Goal: Find specific page/section: Find specific page/section

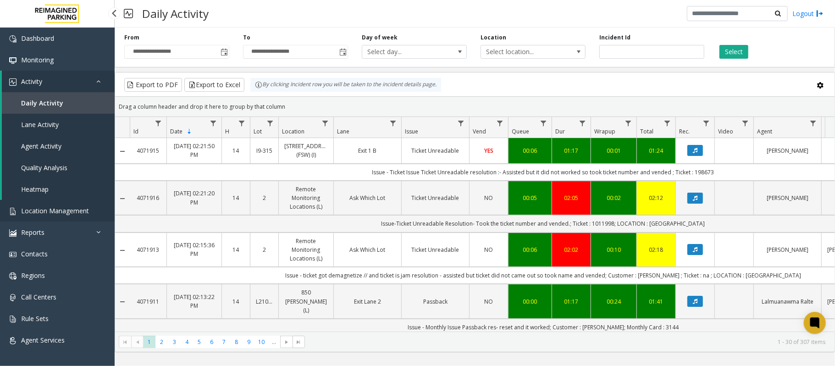
click at [66, 210] on span "Location Management" at bounding box center [55, 210] width 68 height 9
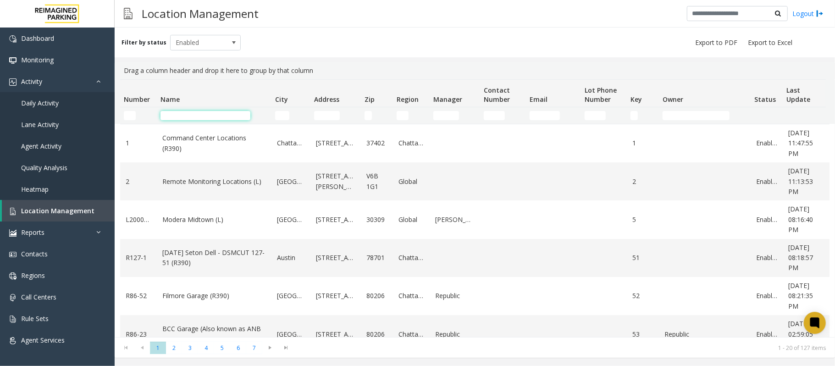
click at [231, 116] on input "Name Filter" at bounding box center [205, 115] width 90 height 9
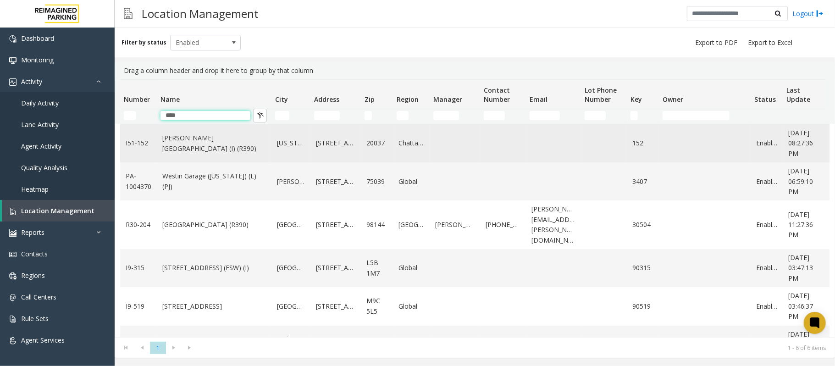
type input "****"
click at [213, 147] on link "[PERSON_NAME][GEOGRAPHIC_DATA] (I) (R390)" at bounding box center [214, 143] width 104 height 21
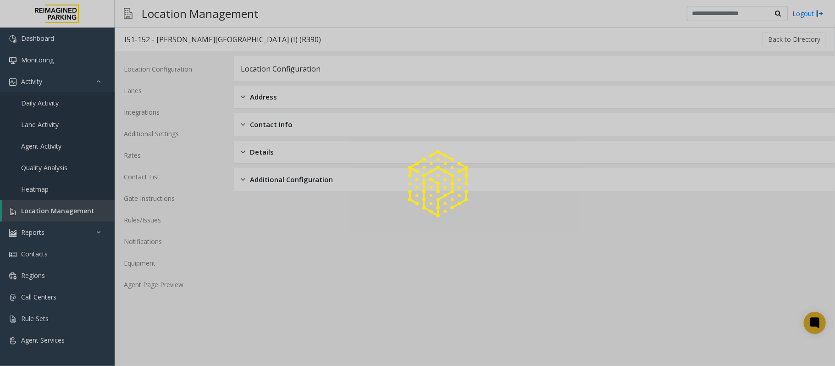
click at [147, 283] on div at bounding box center [417, 183] width 835 height 366
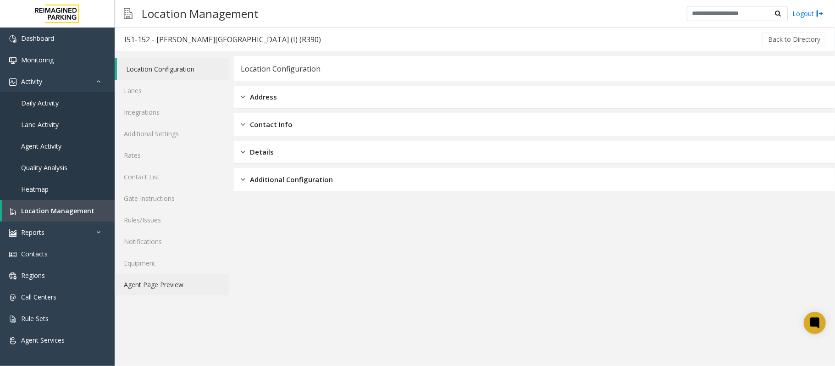
click at [171, 285] on link "Agent Page Preview" at bounding box center [172, 285] width 114 height 22
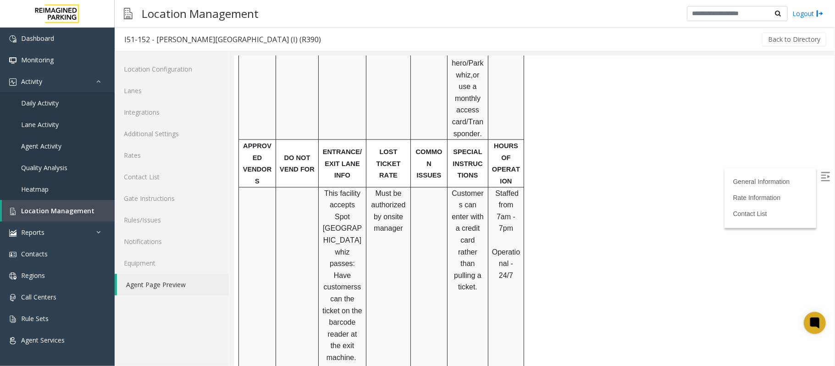
scroll to position [672, 0]
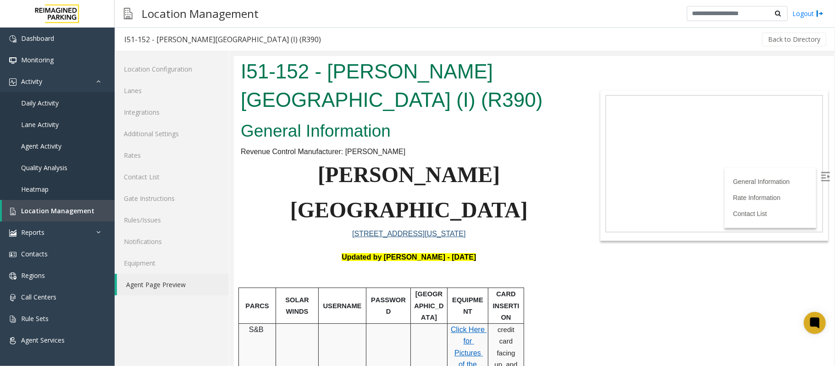
scroll to position [672, 0]
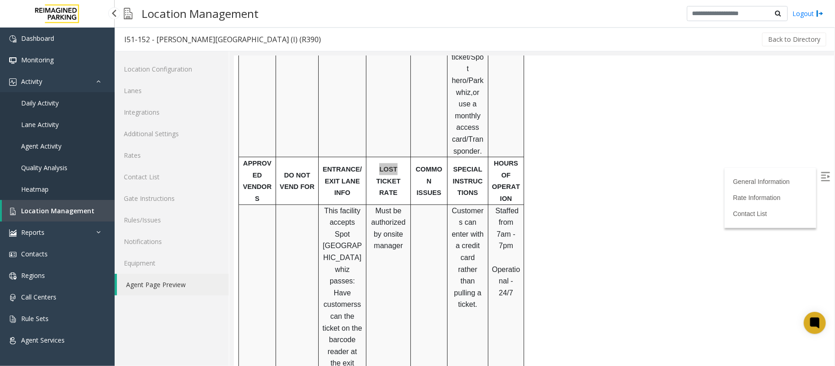
click at [44, 107] on link "Daily Activity" at bounding box center [57, 103] width 115 height 22
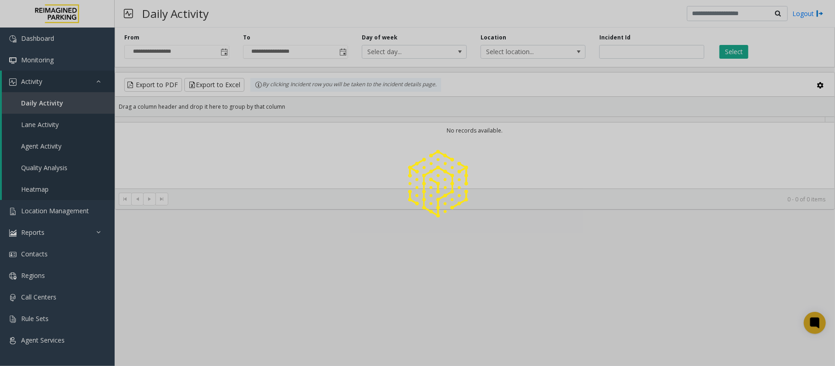
click at [224, 52] on div at bounding box center [417, 183] width 835 height 366
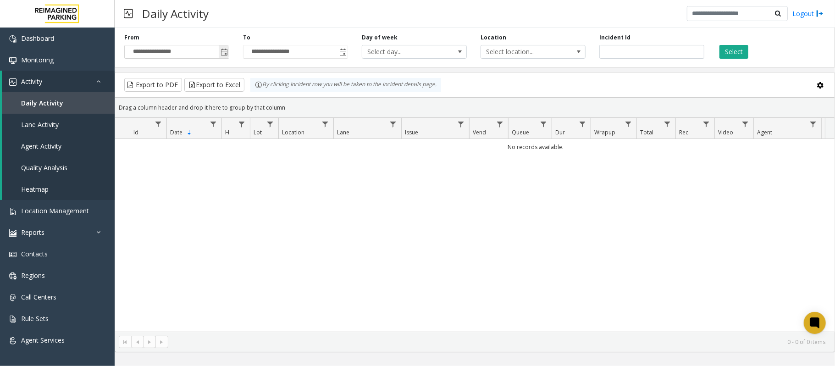
click at [224, 51] on span "Toggle popup" at bounding box center [224, 52] width 7 height 7
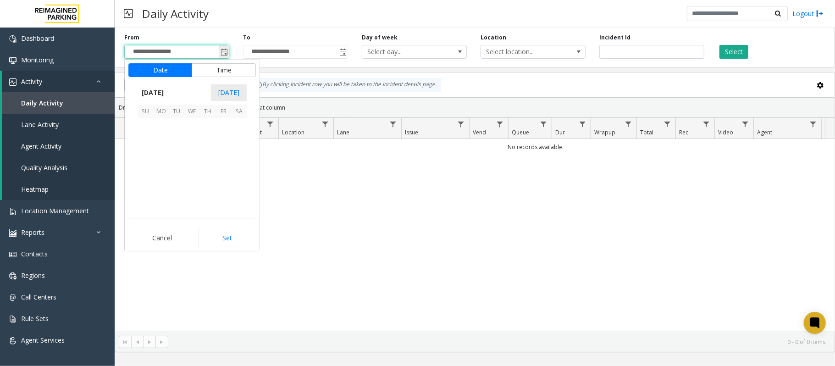
scroll to position [164531, 0]
click at [241, 123] on span "6" at bounding box center [239, 126] width 16 height 16
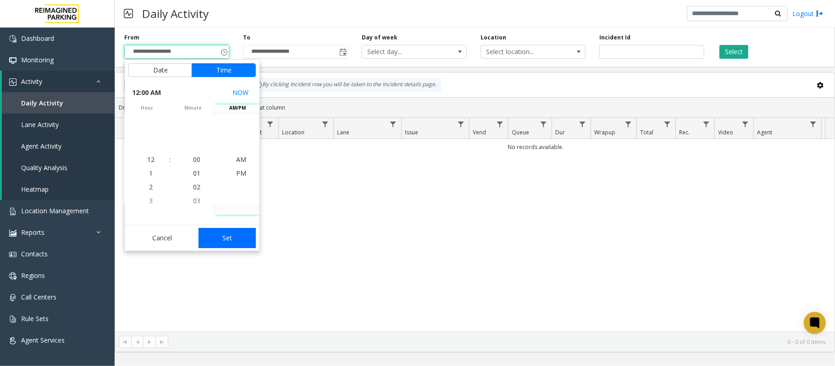
click at [224, 236] on button "Set" at bounding box center [227, 238] width 58 height 20
type input "**********"
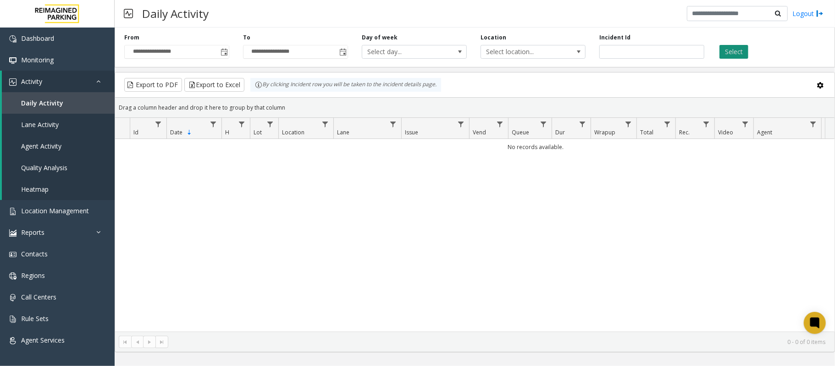
click at [739, 50] on button "Select" at bounding box center [733, 52] width 29 height 14
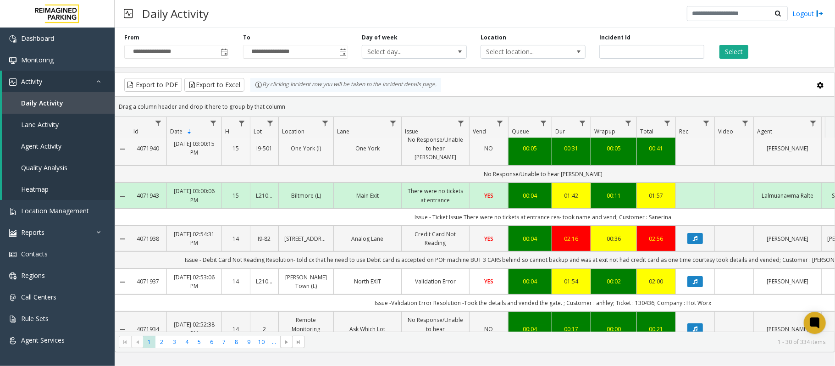
scroll to position [183, 0]
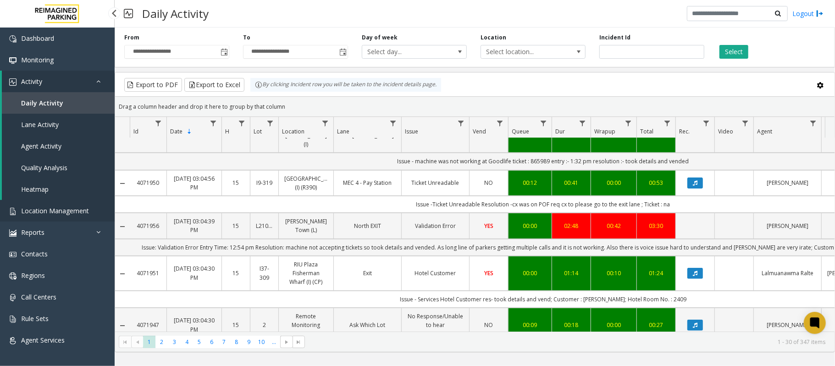
click at [37, 206] on span "Location Management" at bounding box center [55, 210] width 68 height 9
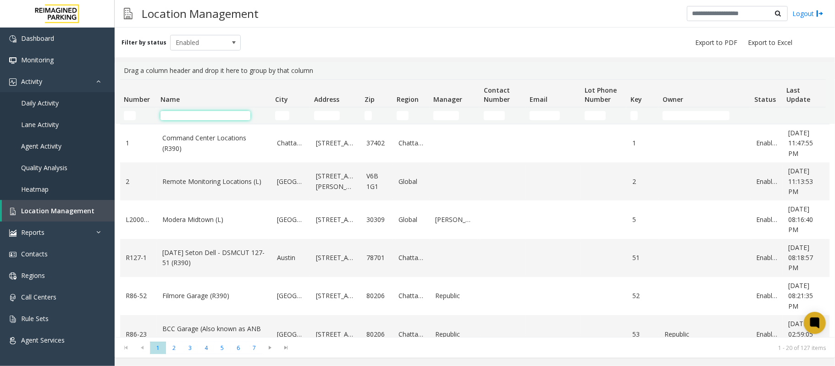
click at [187, 114] on input "Name Filter" at bounding box center [205, 115] width 90 height 9
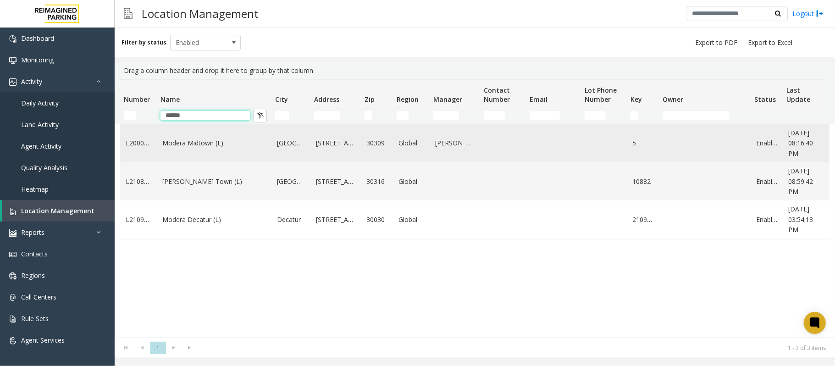
type input "******"
click at [239, 142] on link "Modera Midtown (L)" at bounding box center [214, 143] width 104 height 10
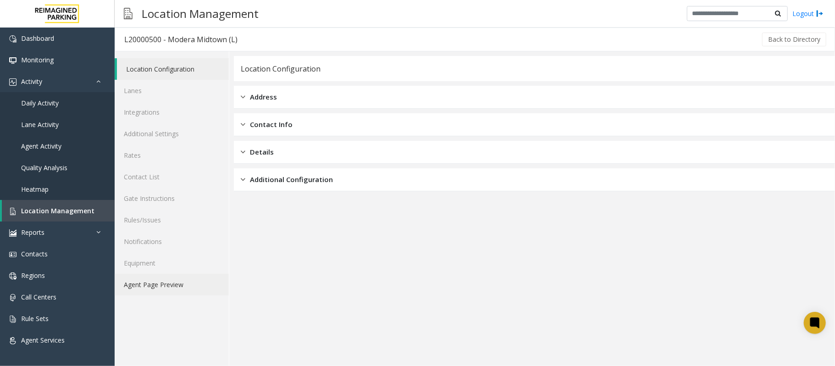
click at [156, 284] on link "Agent Page Preview" at bounding box center [172, 285] width 114 height 22
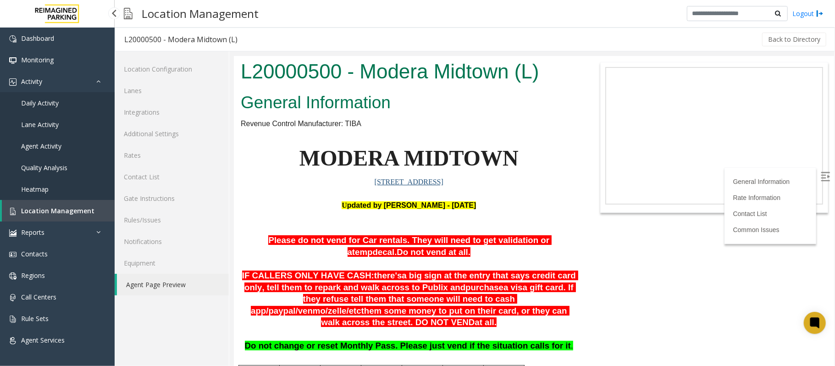
click at [88, 208] on span "Location Management" at bounding box center [57, 210] width 73 height 9
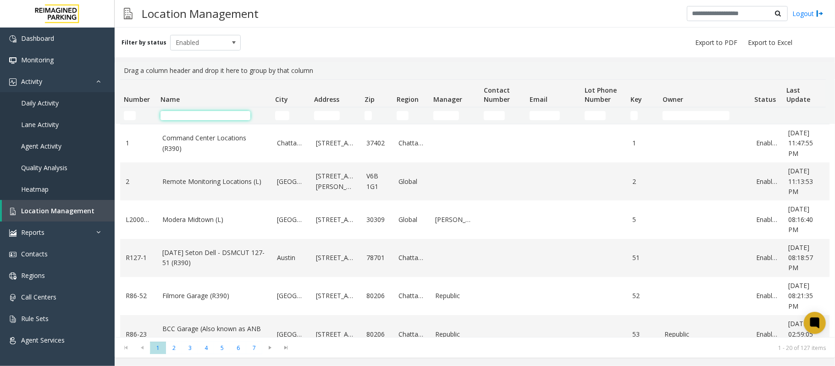
click at [214, 116] on input "Name Filter" at bounding box center [205, 115] width 90 height 9
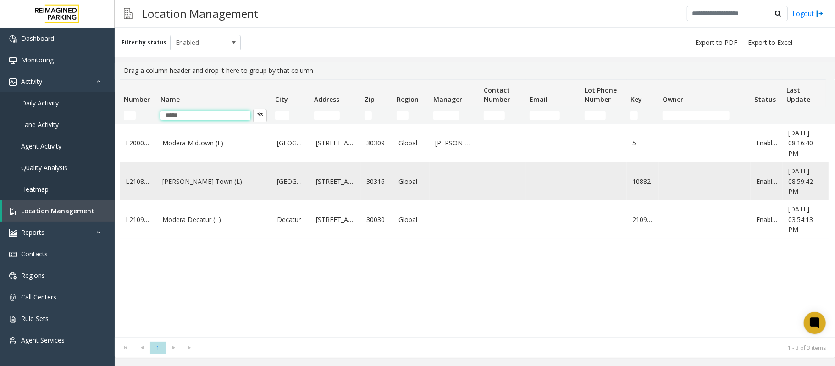
type input "*****"
click at [239, 198] on td "[PERSON_NAME] Town (L)" at bounding box center [214, 181] width 115 height 38
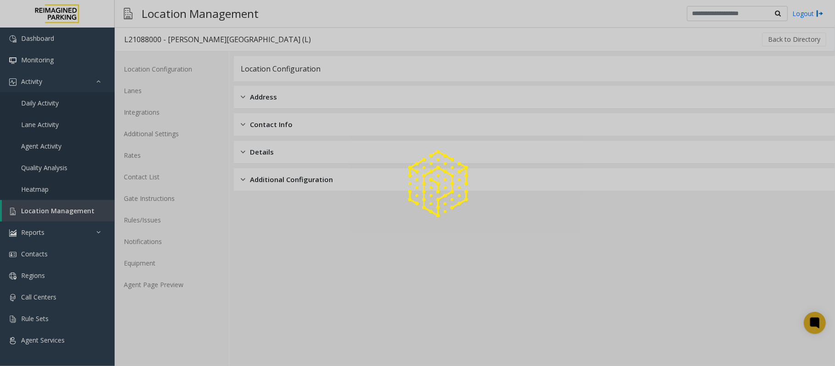
click at [186, 287] on div at bounding box center [417, 183] width 835 height 366
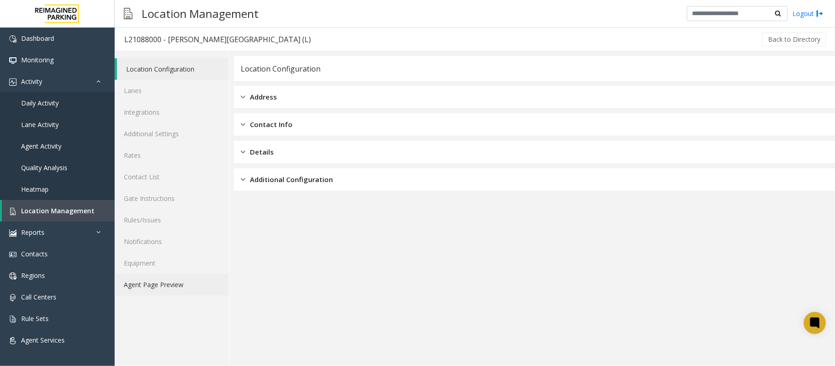
click at [195, 279] on link "Agent Page Preview" at bounding box center [172, 285] width 114 height 22
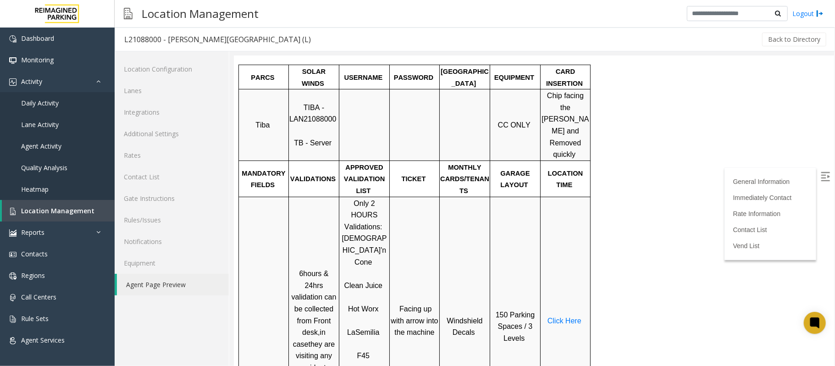
scroll to position [305, 0]
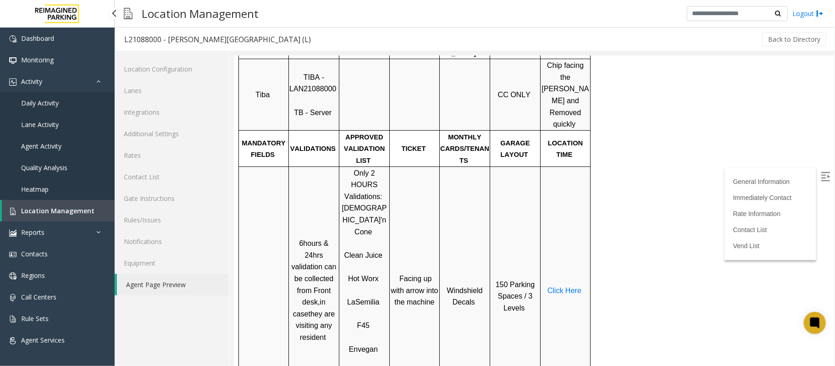
click at [50, 210] on span "Location Management" at bounding box center [57, 210] width 73 height 9
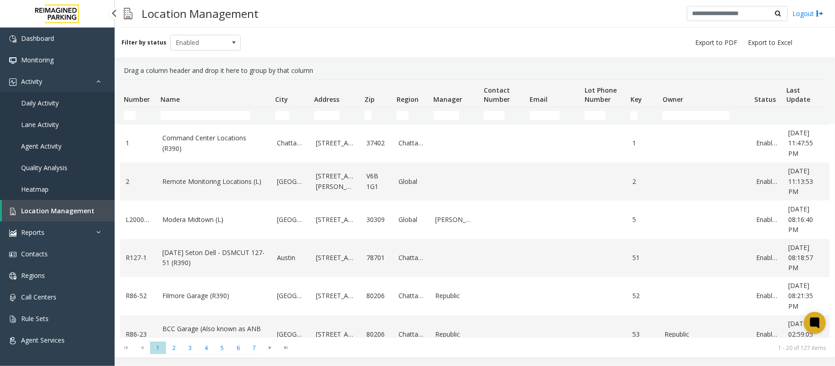
drag, startPoint x: 71, startPoint y: 211, endPoint x: 78, endPoint y: 210, distance: 7.6
click at [71, 211] on span "Location Management" at bounding box center [57, 210] width 73 height 9
click at [211, 116] on input "Name Filter" at bounding box center [205, 115] width 90 height 9
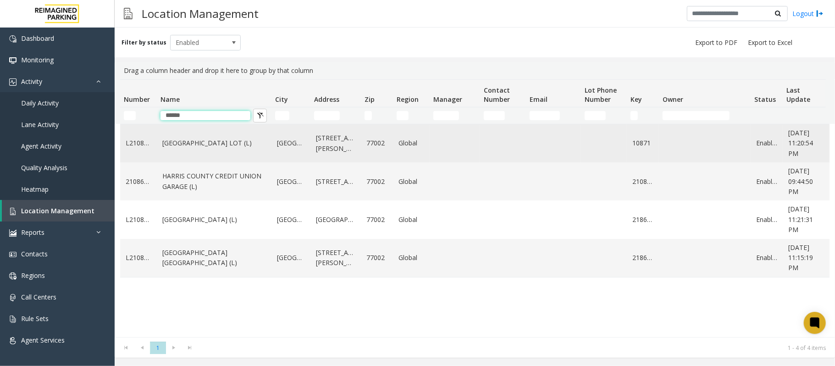
type input "******"
click at [206, 148] on link "HARRIS COUNTY BAKER STREET LOT (L)" at bounding box center [214, 143] width 104 height 10
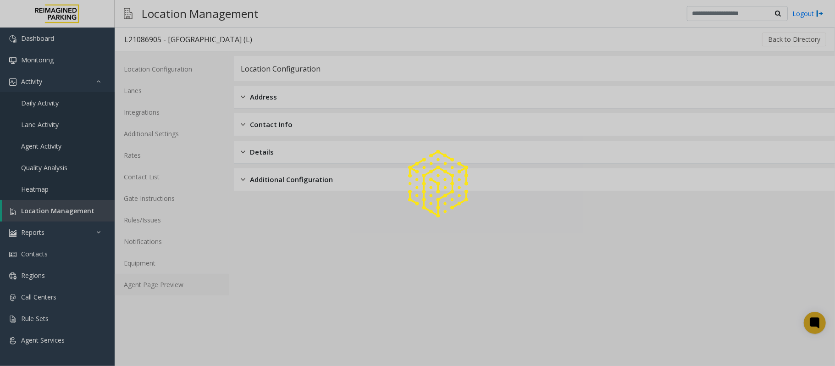
click at [147, 283] on link "Agent Page Preview" at bounding box center [172, 285] width 114 height 22
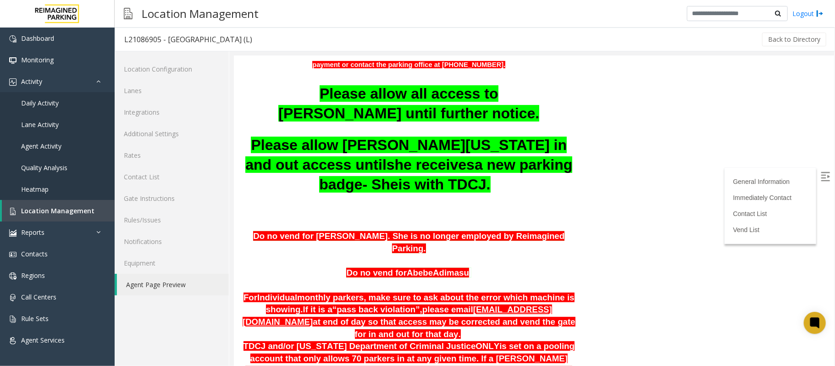
scroll to position [244, 0]
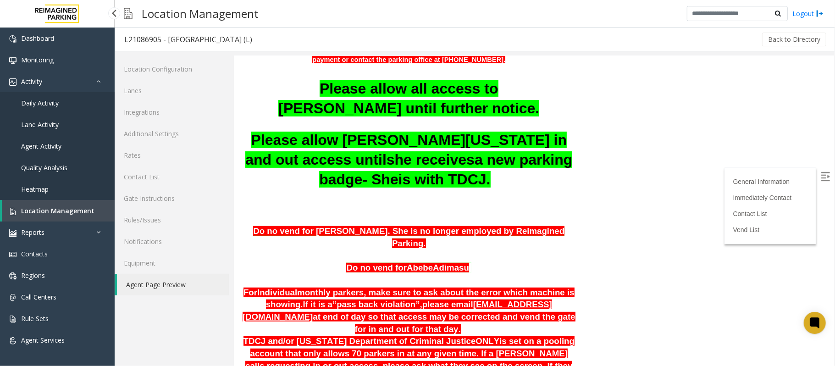
click at [75, 208] on span "Location Management" at bounding box center [57, 210] width 73 height 9
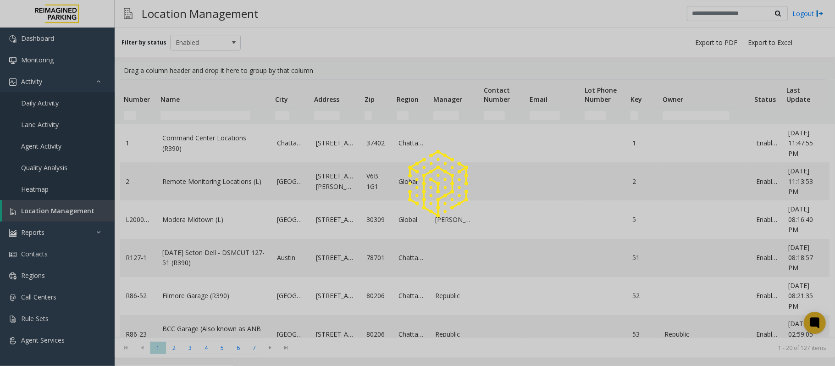
click at [182, 113] on div at bounding box center [417, 183] width 835 height 366
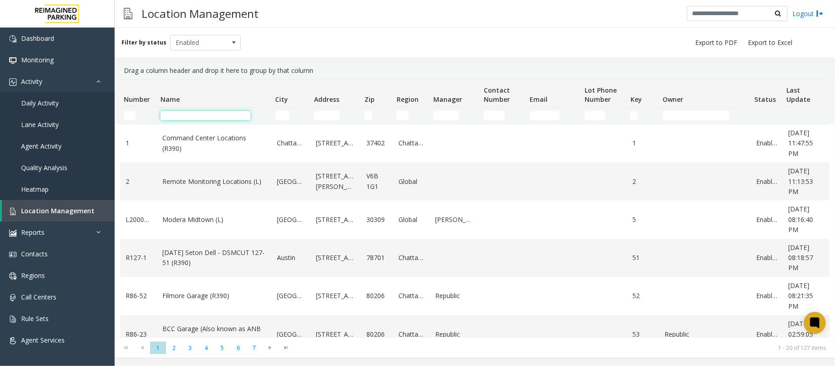
click at [182, 113] on input "Name Filter" at bounding box center [205, 115] width 90 height 9
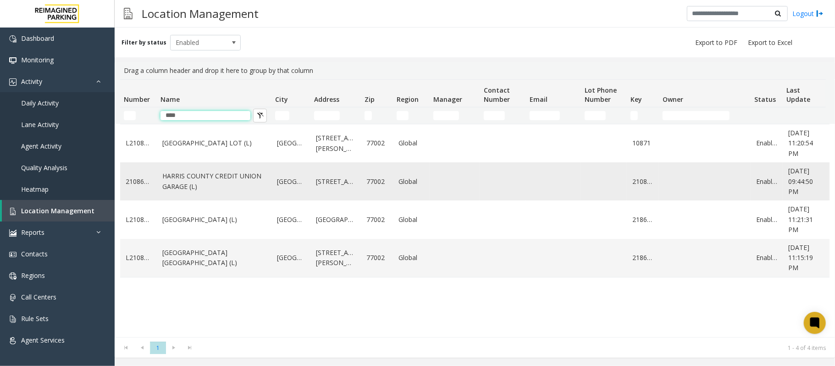
type input "****"
click at [208, 181] on link "HARRIS COUNTY CREDIT UNION GARAGE (L)" at bounding box center [214, 181] width 104 height 21
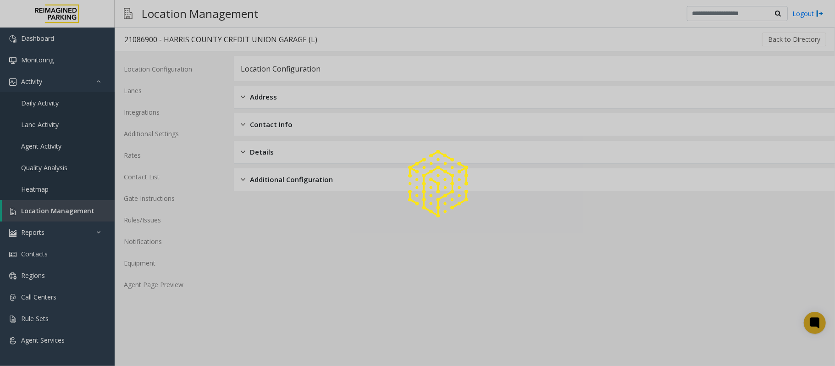
click at [159, 287] on div at bounding box center [417, 183] width 835 height 366
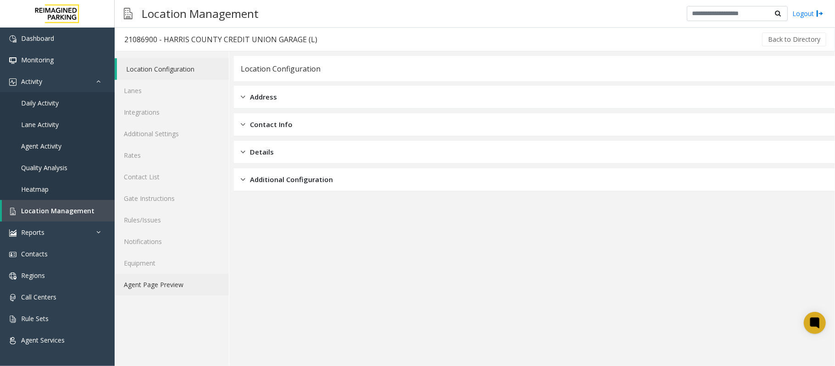
click at [182, 281] on link "Agent Page Preview" at bounding box center [172, 285] width 114 height 22
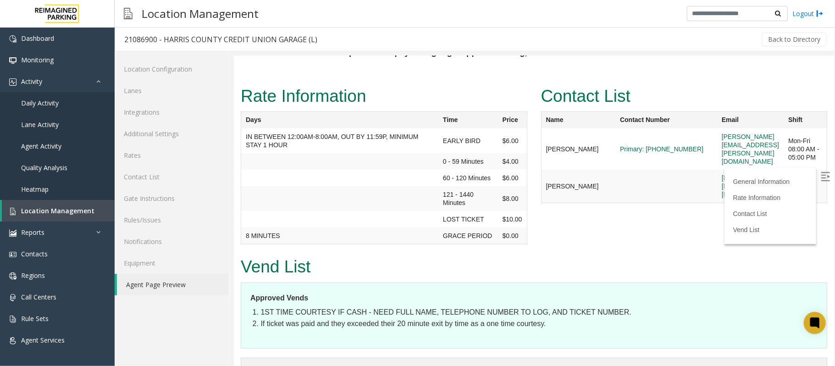
scroll to position [587, 0]
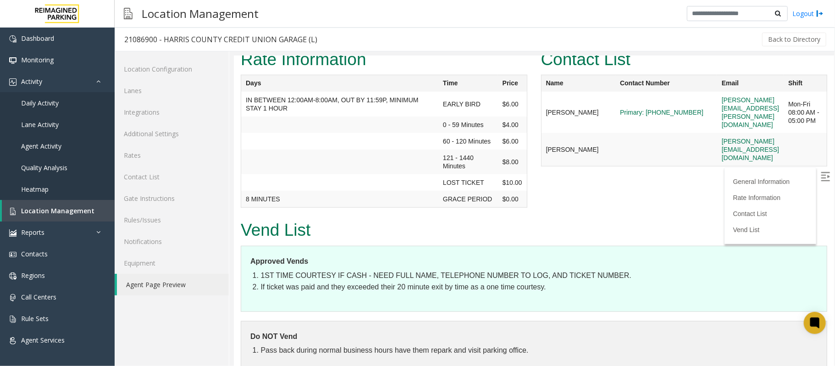
click at [820, 177] on img at bounding box center [824, 175] width 9 height 9
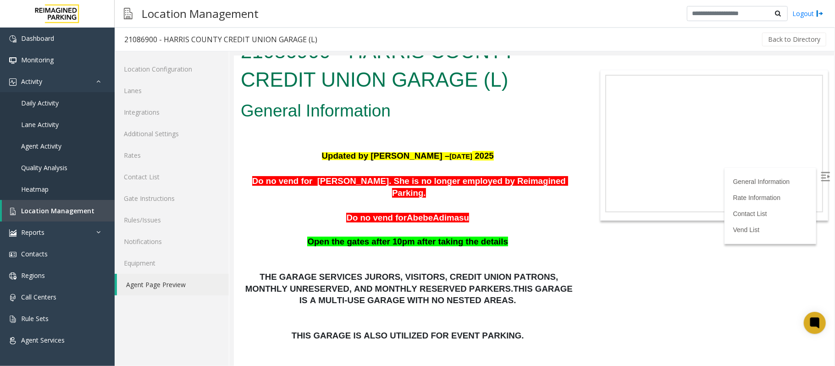
scroll to position [0, 0]
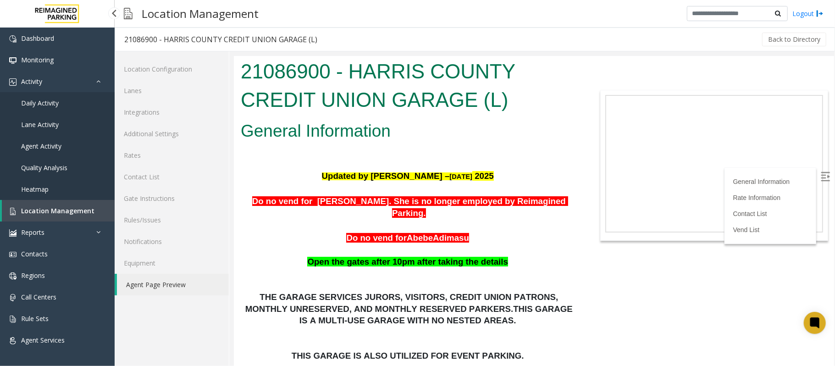
click at [41, 210] on span "Location Management" at bounding box center [57, 210] width 73 height 9
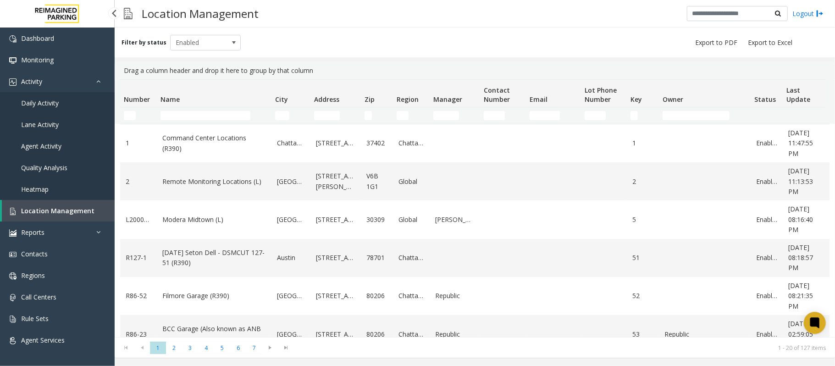
click at [79, 214] on span "Location Management" at bounding box center [57, 210] width 73 height 9
click at [54, 99] on span "Daily Activity" at bounding box center [40, 103] width 38 height 9
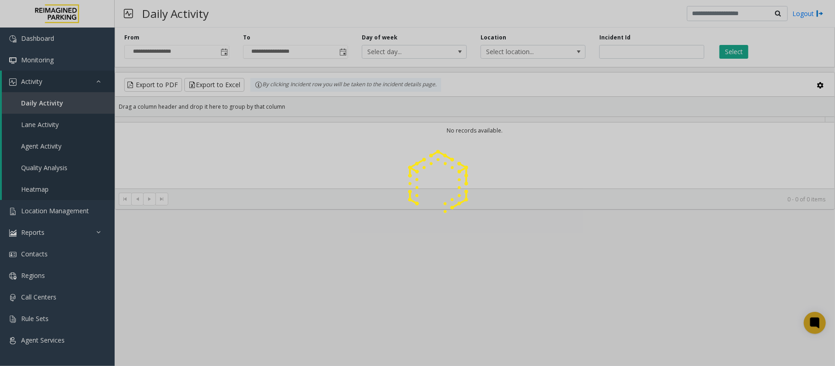
click at [224, 50] on div at bounding box center [417, 183] width 835 height 366
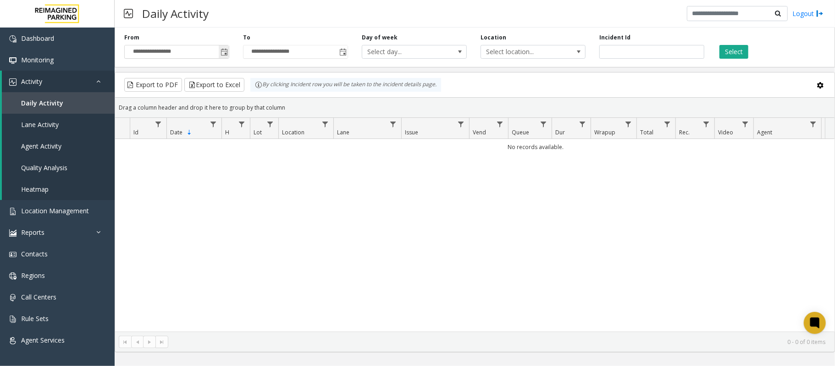
click at [223, 54] on span "Toggle popup" at bounding box center [224, 52] width 7 height 7
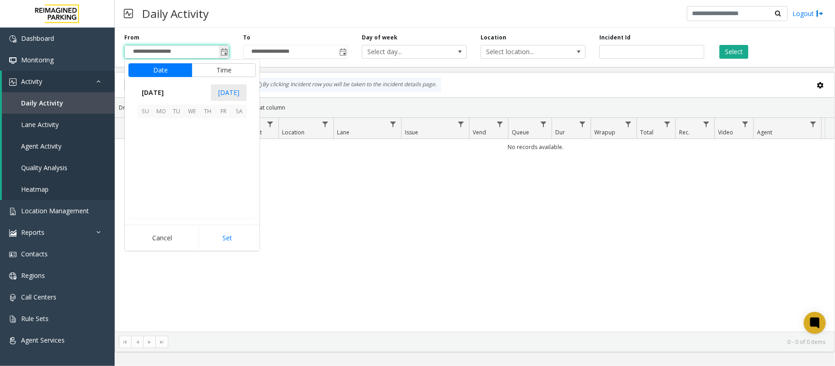
scroll to position [164531, 0]
click at [238, 127] on span "6" at bounding box center [239, 126] width 16 height 16
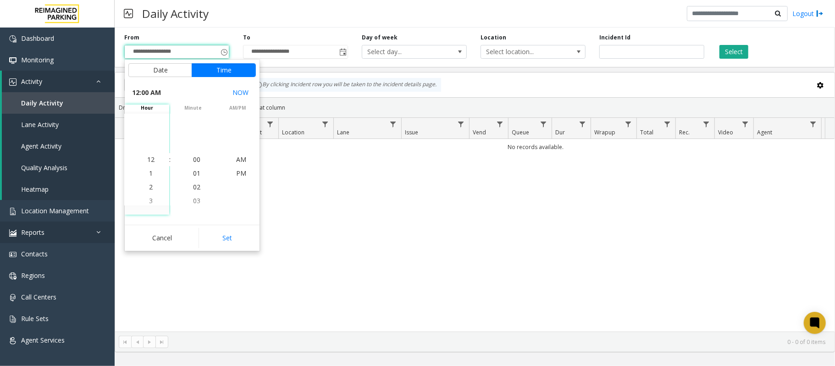
drag, startPoint x: 230, startPoint y: 235, endPoint x: 39, endPoint y: 225, distance: 191.4
click at [230, 235] on button "Set" at bounding box center [227, 238] width 58 height 20
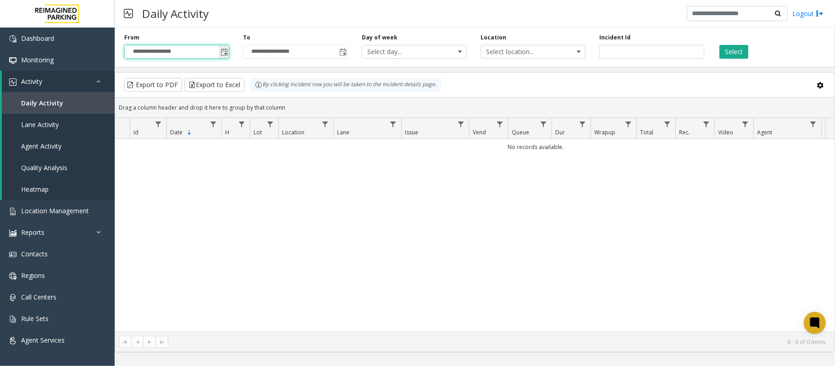
click at [226, 50] on span "Toggle popup" at bounding box center [224, 52] width 7 height 7
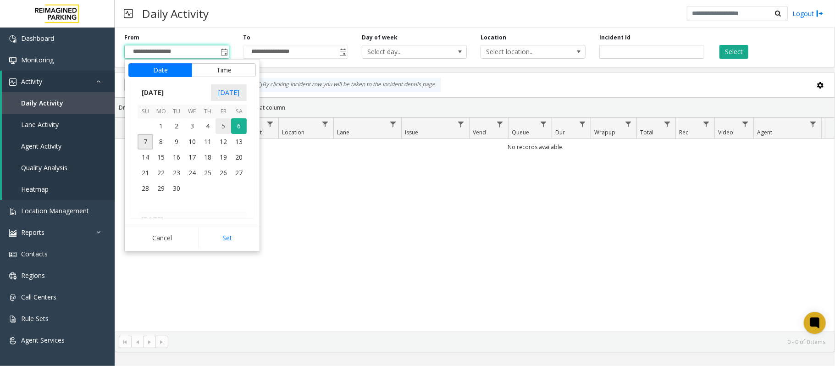
click at [225, 124] on span "5" at bounding box center [223, 126] width 16 height 16
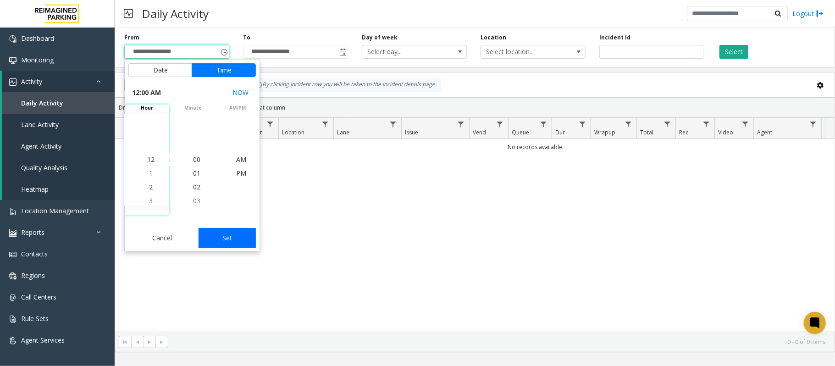
click at [231, 240] on button "Set" at bounding box center [227, 238] width 58 height 20
type input "**********"
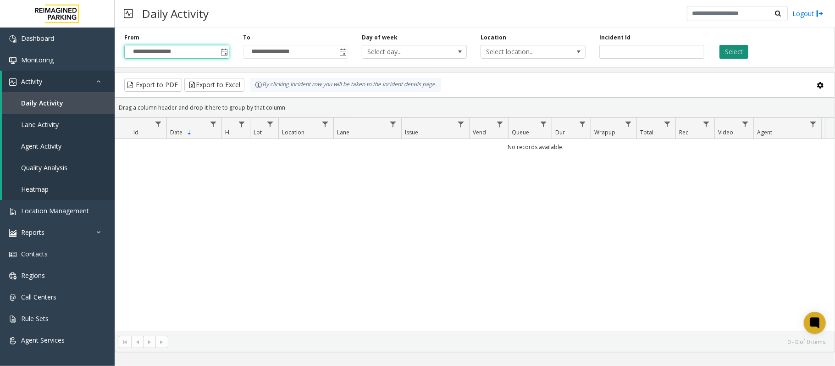
click at [725, 49] on button "Select" at bounding box center [733, 52] width 29 height 14
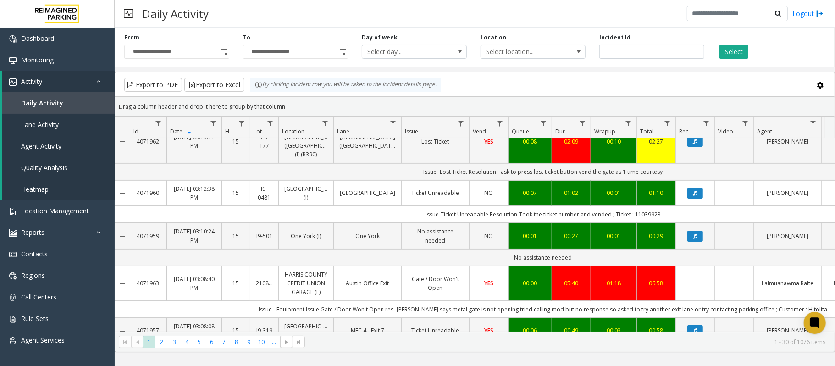
scroll to position [122, 0]
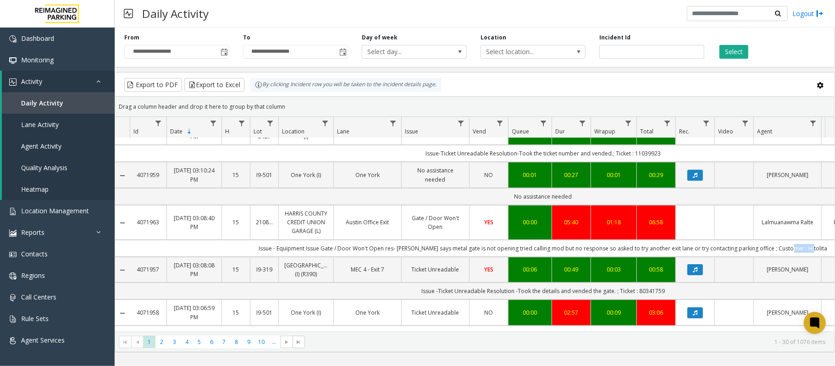
drag, startPoint x: 815, startPoint y: 259, endPoint x: 794, endPoint y: 261, distance: 21.1
click at [794, 257] on td "Issue - Equipment Issue Gate / Door Won't Open res- parker says metal gate is n…" at bounding box center [543, 248] width 827 height 17
copy td "Hitolita"
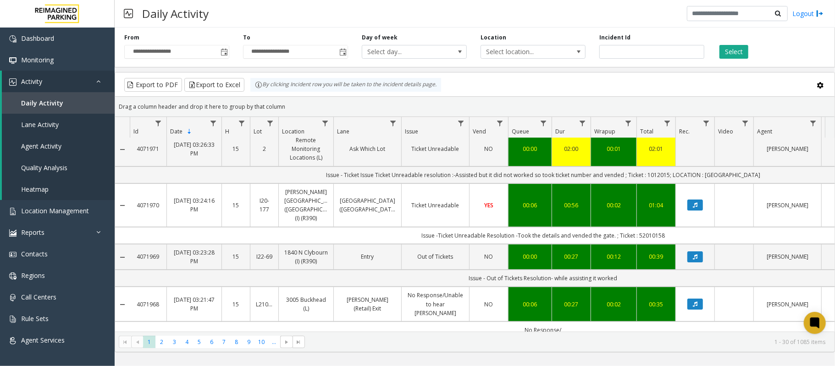
scroll to position [0, 0]
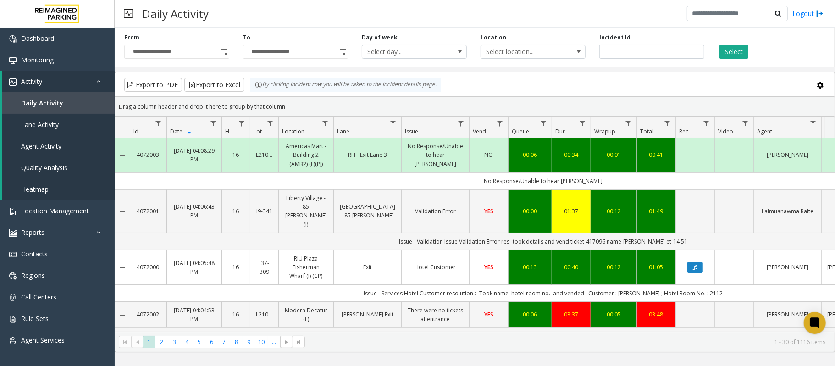
scroll to position [160, 0]
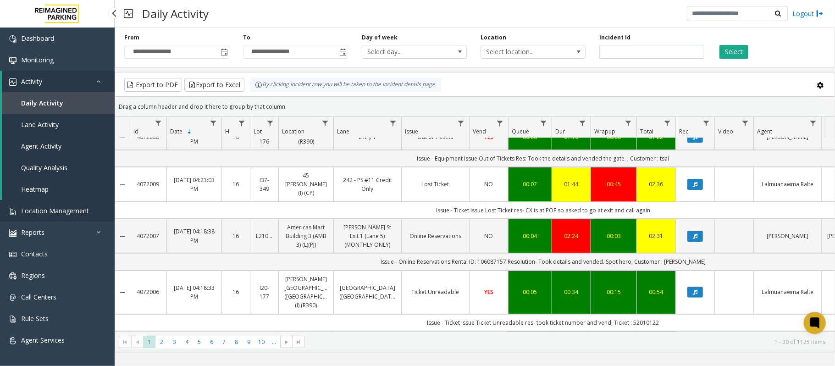
click at [64, 212] on span "Location Management" at bounding box center [55, 210] width 68 height 9
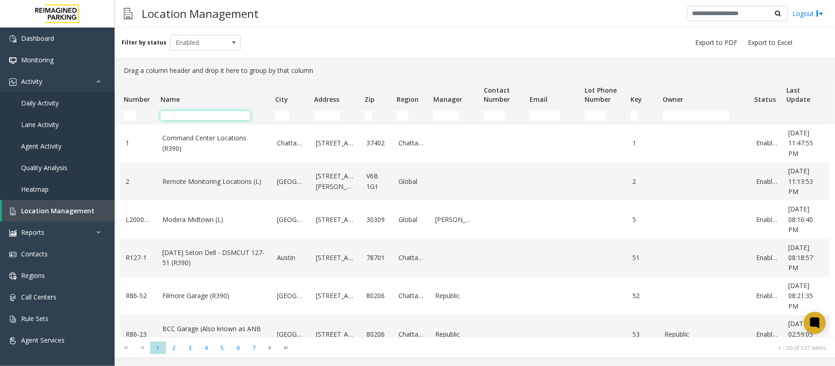
click at [233, 115] on input "Name Filter" at bounding box center [205, 115] width 90 height 9
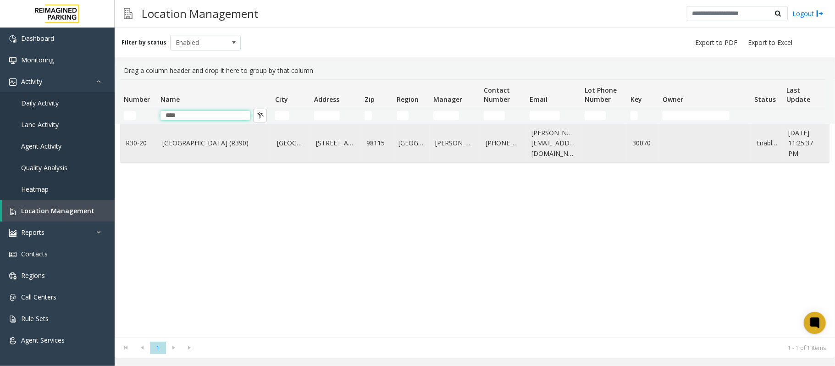
type input "****"
click at [228, 142] on link "Green Lake Village (R390)" at bounding box center [214, 143] width 104 height 10
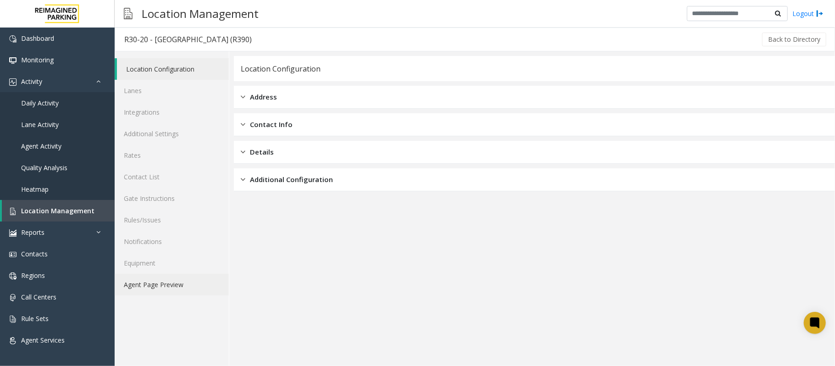
click at [123, 277] on link "Agent Page Preview" at bounding box center [172, 285] width 114 height 22
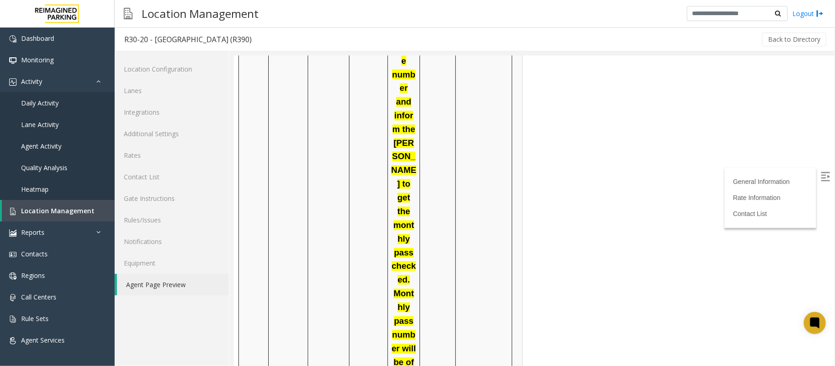
scroll to position [1039, 0]
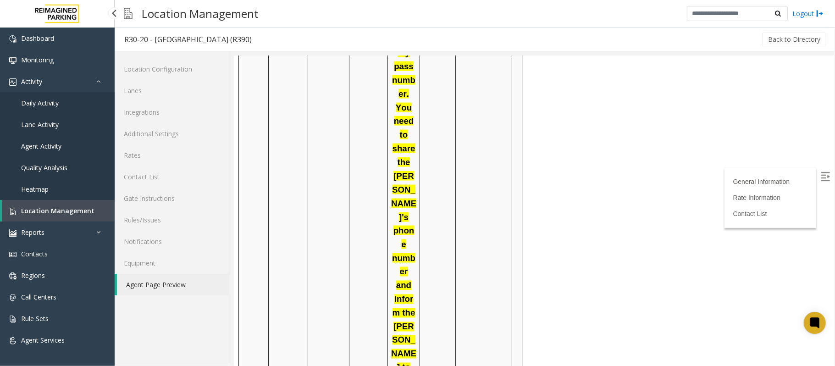
click at [72, 101] on link "Daily Activity" at bounding box center [57, 103] width 115 height 22
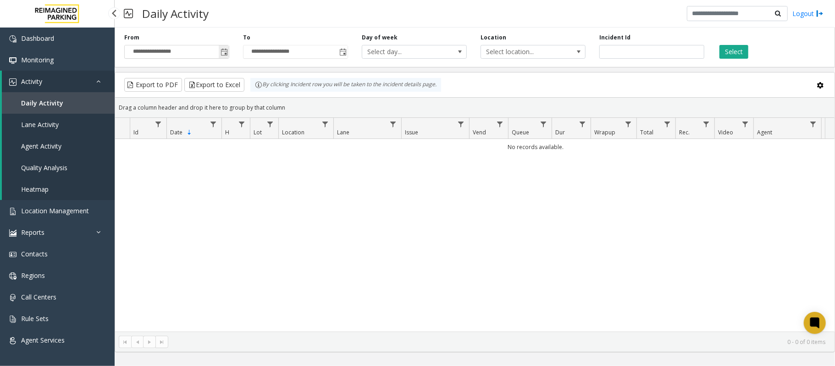
click at [223, 50] on span "Toggle popup" at bounding box center [224, 52] width 7 height 7
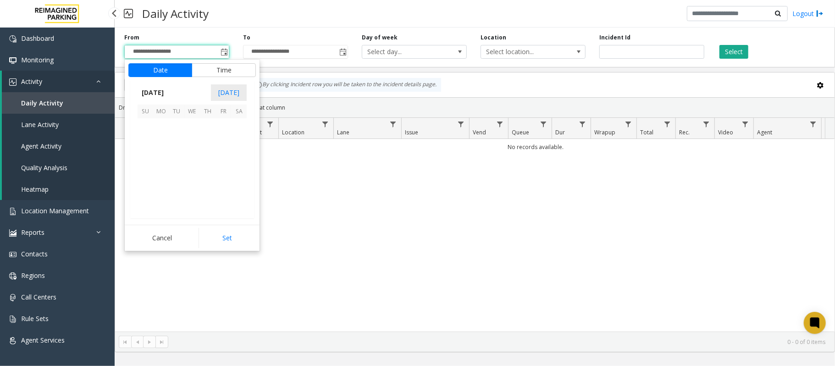
scroll to position [164531, 0]
click at [239, 127] on span "6" at bounding box center [239, 126] width 16 height 16
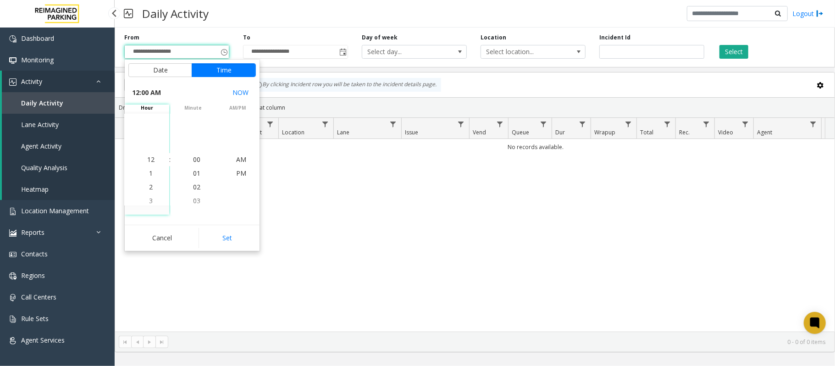
click at [246, 234] on button "Set" at bounding box center [227, 238] width 58 height 20
type input "**********"
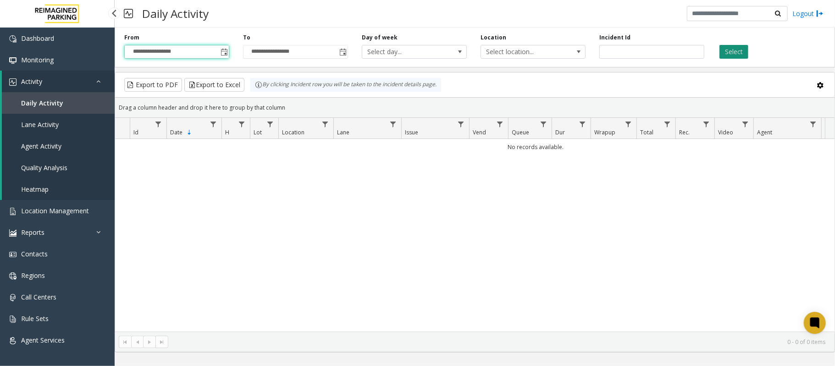
click at [725, 50] on button "Select" at bounding box center [733, 52] width 29 height 14
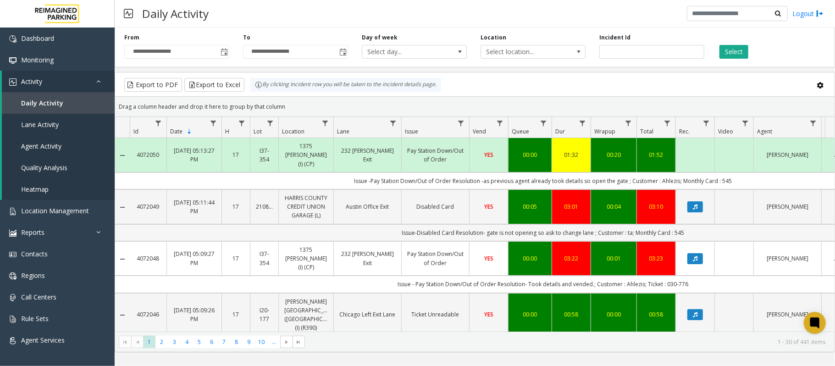
drag, startPoint x: 687, startPoint y: 225, endPoint x: 673, endPoint y: 225, distance: 13.8
click at [673, 225] on td "Issue-Disabled Card Resolution- gate is not opening so ask to change lane ; Cus…" at bounding box center [543, 232] width 827 height 17
copy td "545"
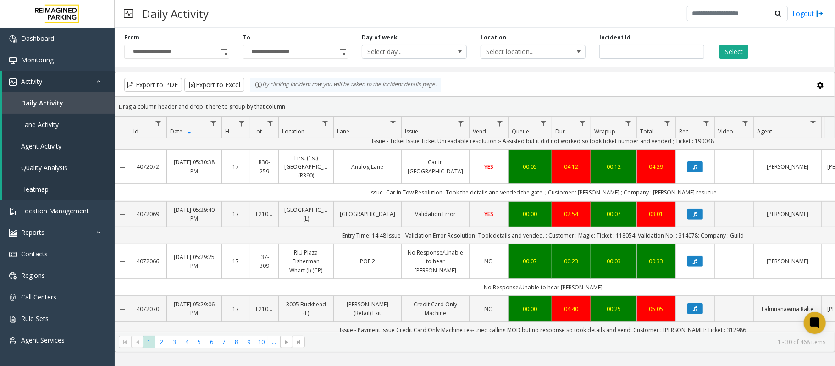
scroll to position [367, 0]
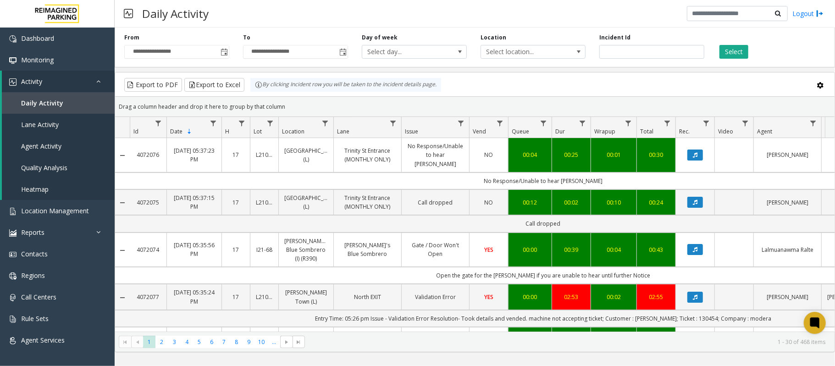
scroll to position [367, 0]
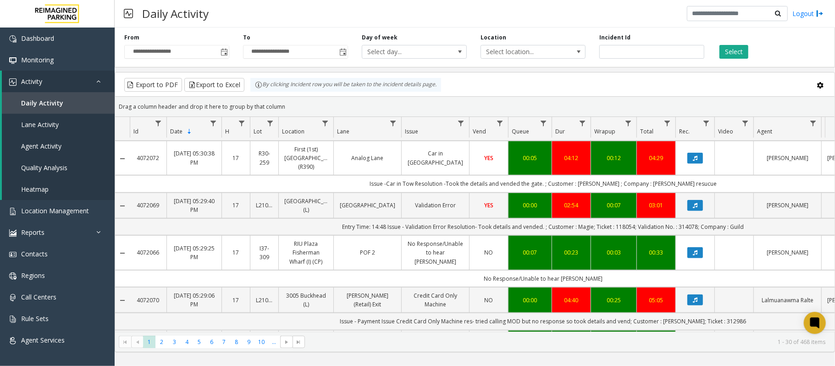
click at [579, 365] on html "**********" at bounding box center [417, 183] width 835 height 366
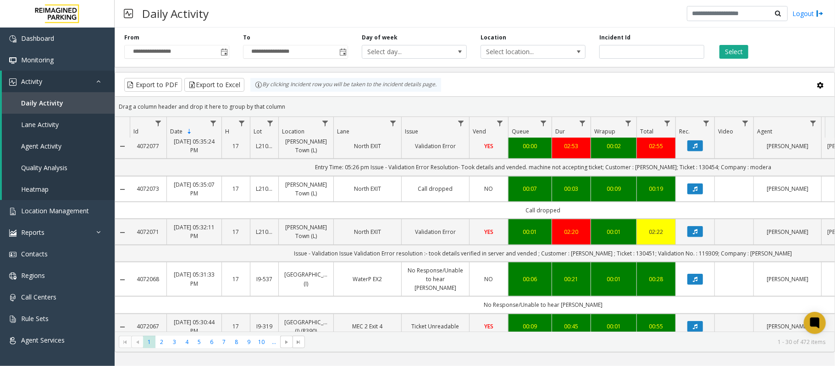
click at [268, 25] on div "Daily Activity Logout" at bounding box center [475, 14] width 720 height 28
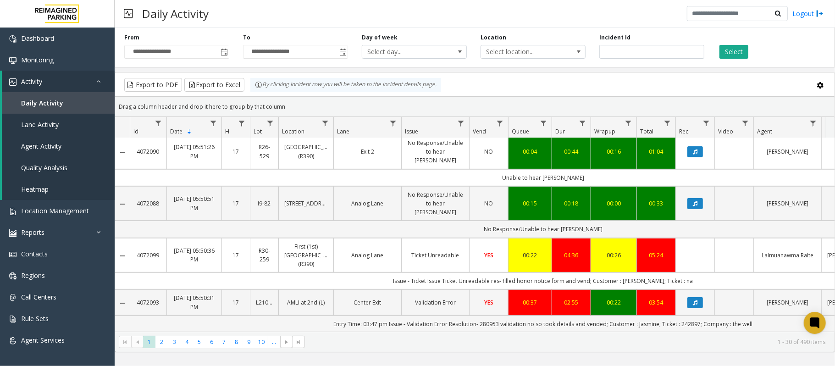
scroll to position [305, 0]
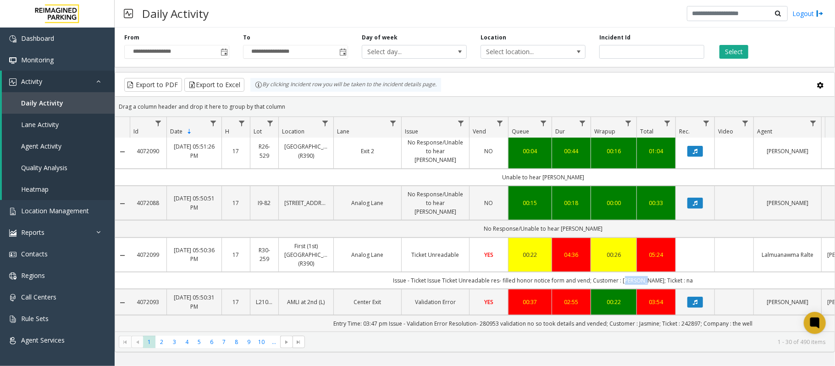
drag, startPoint x: 653, startPoint y: 268, endPoint x: 632, endPoint y: 270, distance: 21.6
click at [632, 272] on td "Issue - Ticket Issue Ticket Unreadable res- filled honor notice form and vend; …" at bounding box center [543, 280] width 827 height 17
copy td "Eduardo"
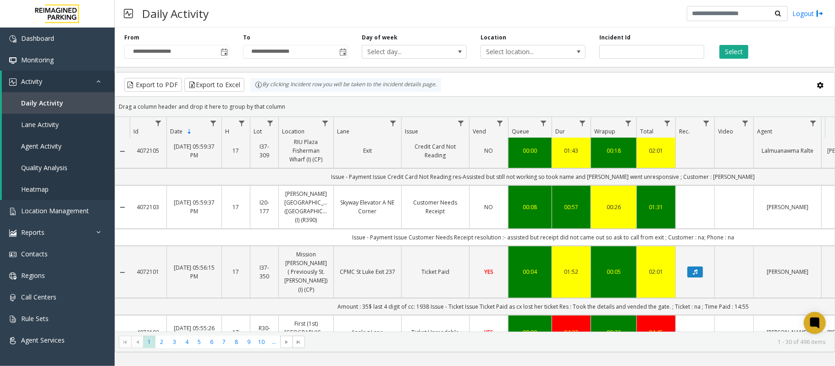
scroll to position [0, 0]
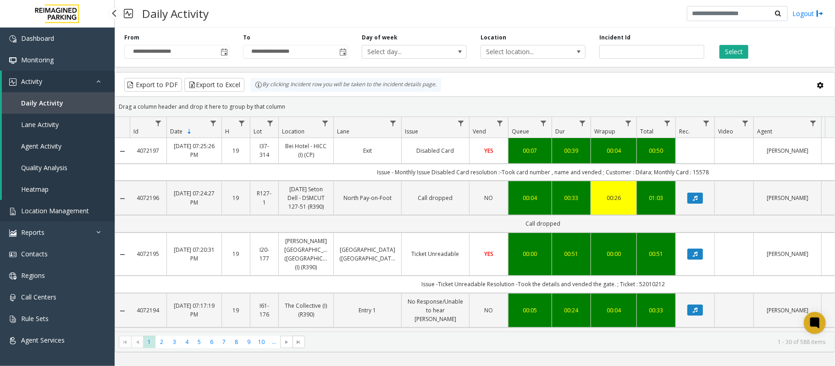
click at [55, 205] on link "Location Management" at bounding box center [57, 211] width 115 height 22
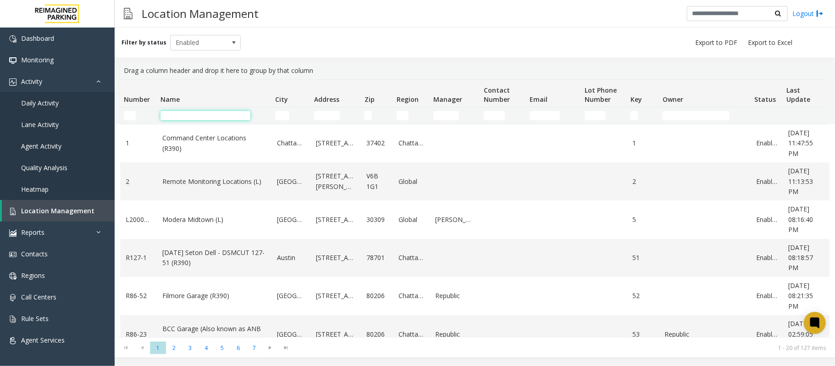
click at [204, 117] on input "Name Filter" at bounding box center [205, 115] width 90 height 9
click at [175, 116] on input "Name Filter" at bounding box center [205, 115] width 90 height 9
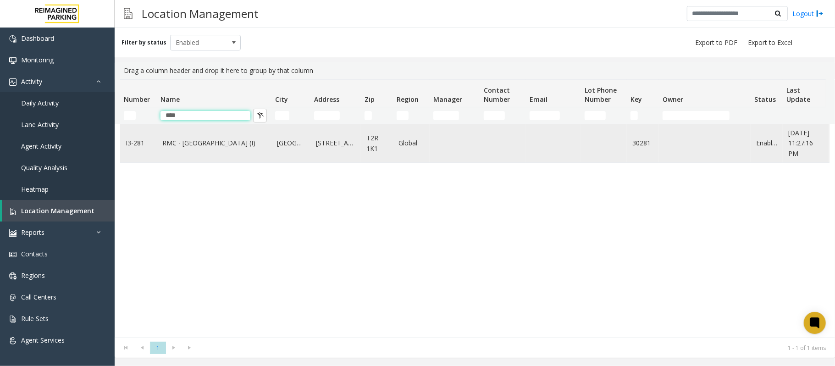
type input "****"
click at [199, 156] on td "RMC - Mount Royal Village (I)" at bounding box center [214, 143] width 115 height 38
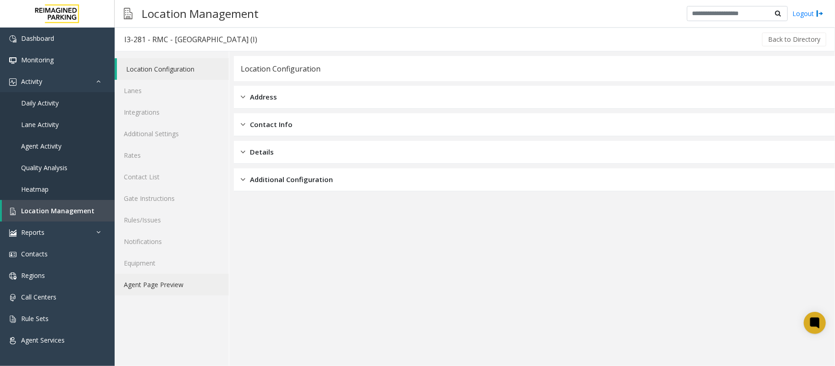
click at [132, 287] on link "Agent Page Preview" at bounding box center [172, 285] width 114 height 22
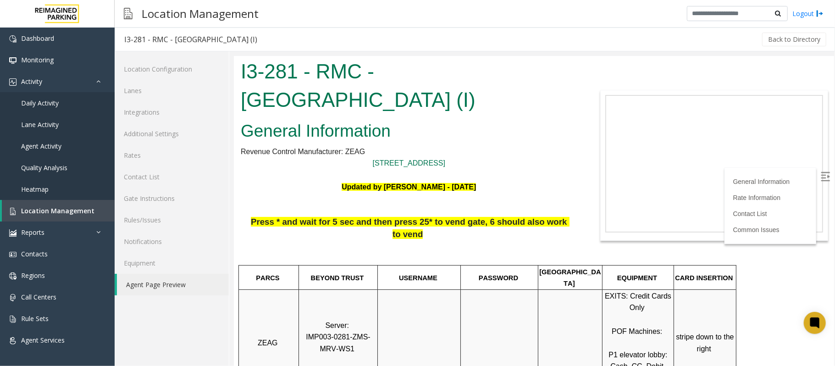
click at [820, 175] on img at bounding box center [824, 175] width 9 height 9
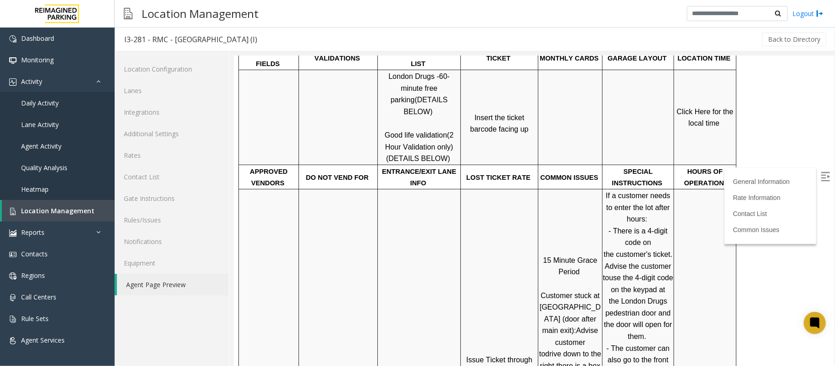
scroll to position [367, 0]
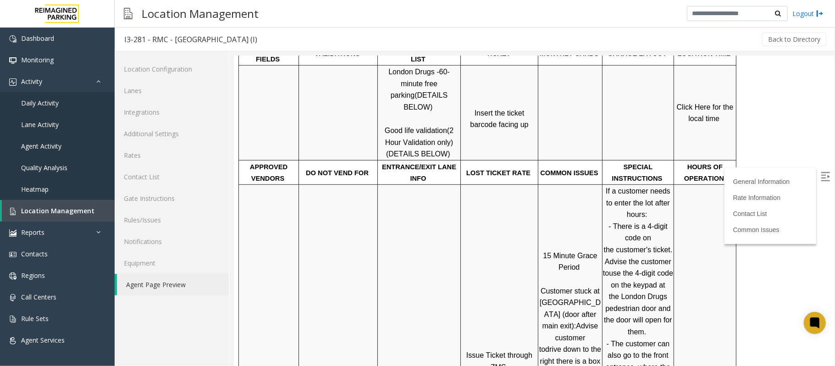
click at [703, 103] on span "Click Here for the local time" at bounding box center [705, 113] width 59 height 20
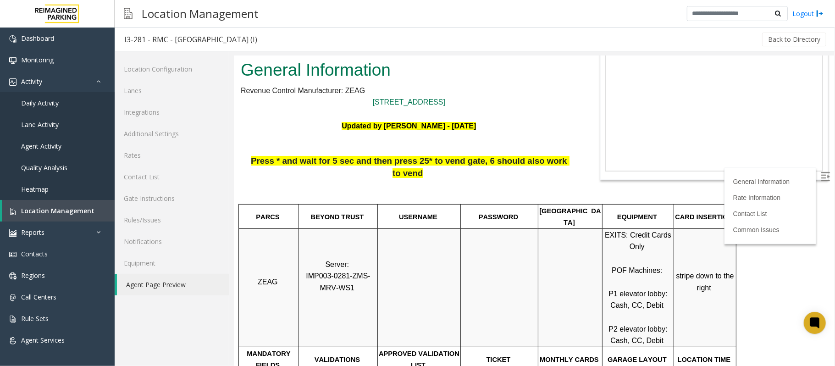
scroll to position [0, 0]
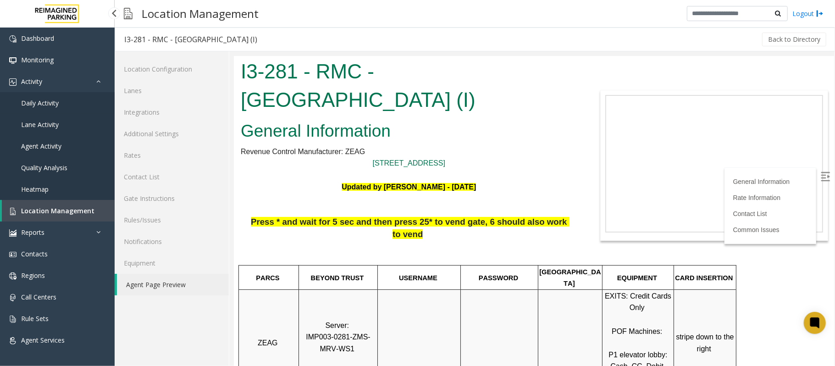
click at [62, 98] on link "Daily Activity" at bounding box center [57, 103] width 115 height 22
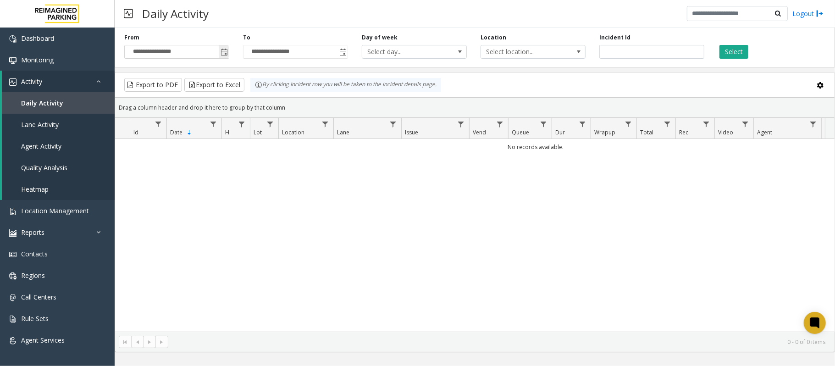
click at [224, 54] on span "Toggle popup" at bounding box center [224, 52] width 7 height 7
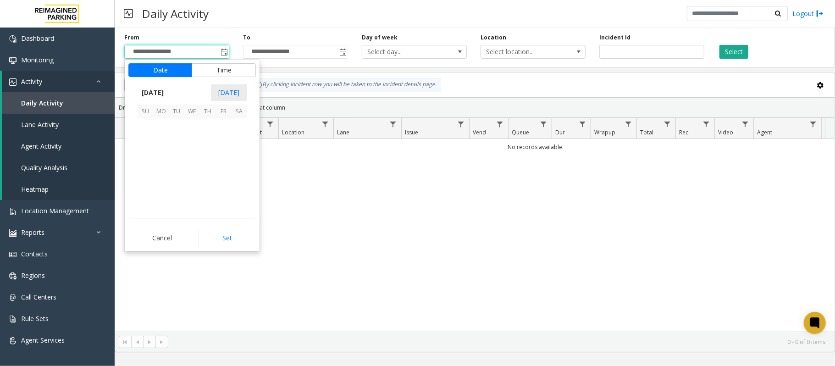
scroll to position [164531, 0]
click at [240, 125] on span "6" at bounding box center [239, 126] width 16 height 16
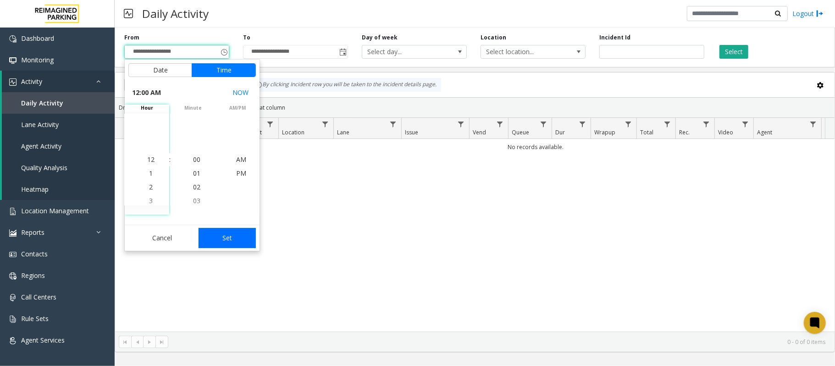
click at [226, 237] on button "Set" at bounding box center [227, 238] width 58 height 20
type input "**********"
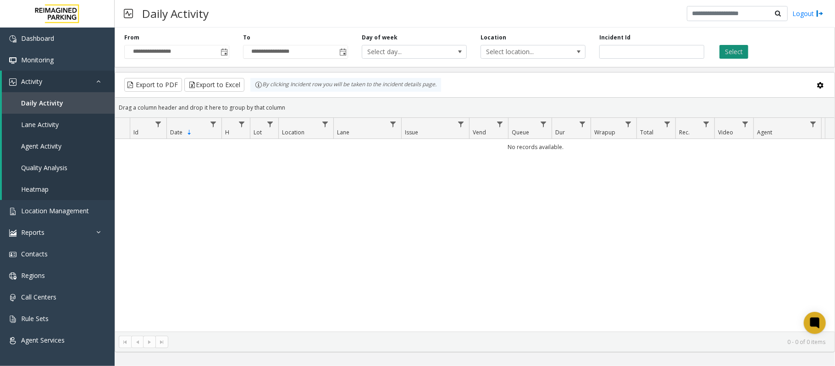
click at [732, 52] on button "Select" at bounding box center [733, 52] width 29 height 14
